Goal: Find specific page/section: Find specific page/section

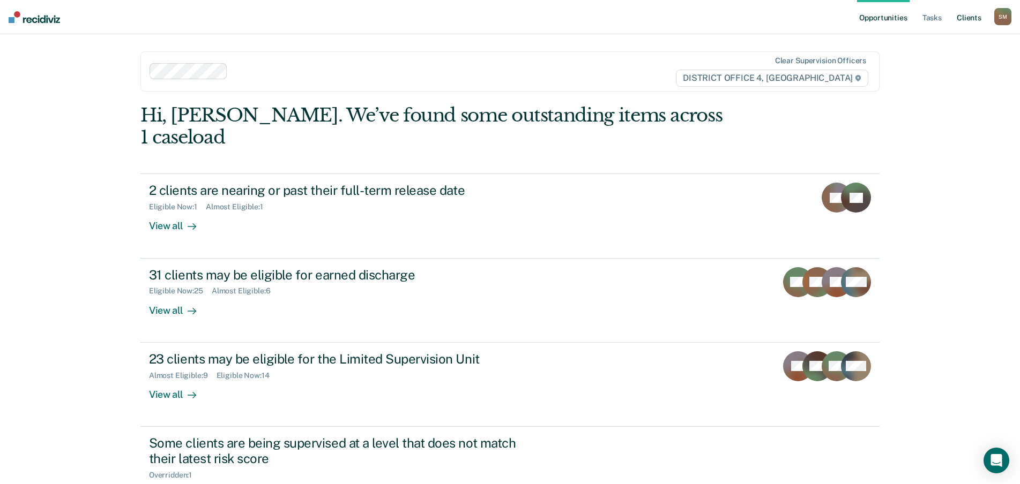
click at [968, 19] on link "Client s" at bounding box center [968, 17] width 29 height 34
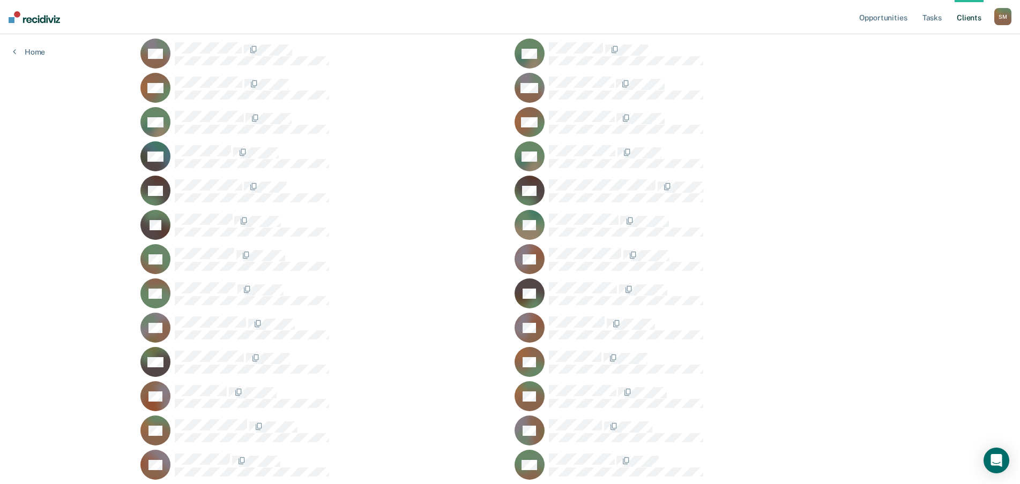
scroll to position [911, 0]
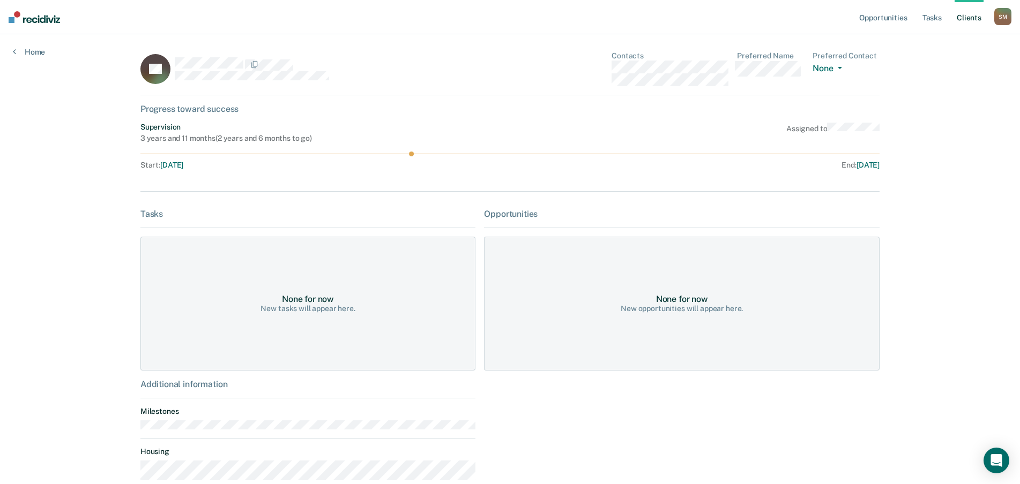
click at [969, 17] on link "Client s" at bounding box center [968, 17] width 29 height 34
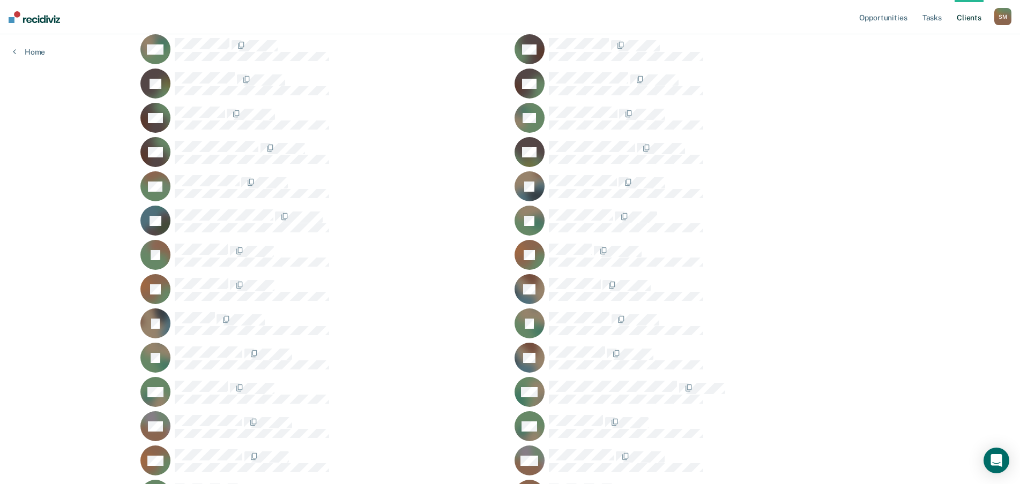
scroll to position [482, 0]
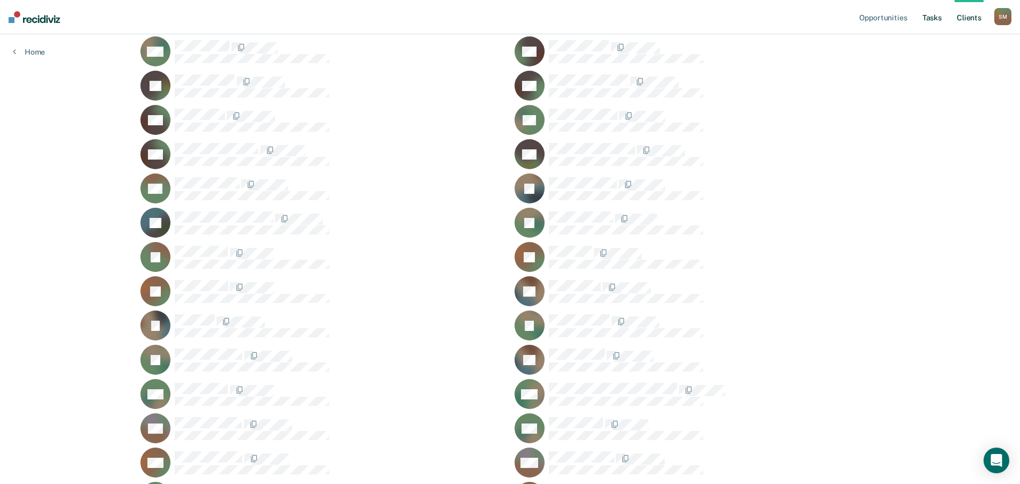
click at [933, 23] on link "Tasks" at bounding box center [932, 17] width 24 height 34
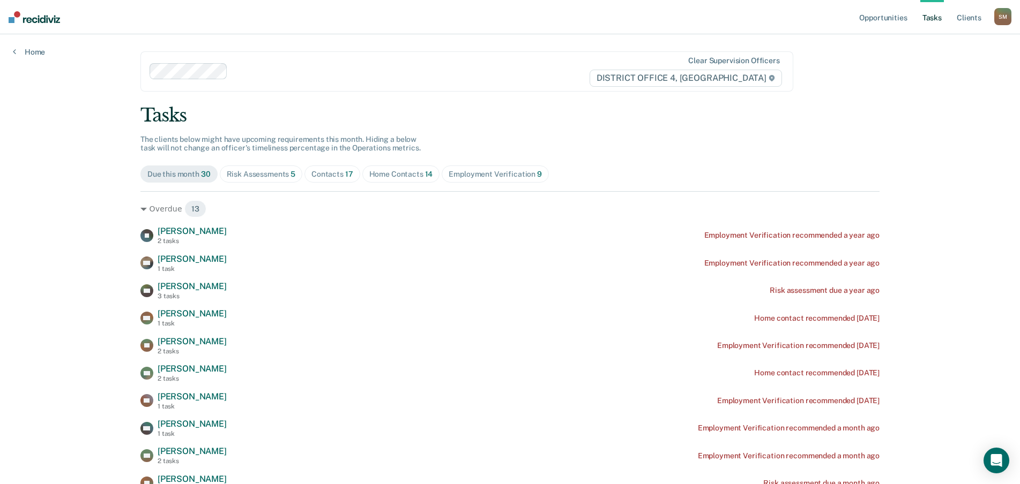
click at [325, 175] on div "Contacts 17" at bounding box center [332, 174] width 42 height 9
